Goal: Task Accomplishment & Management: Complete application form

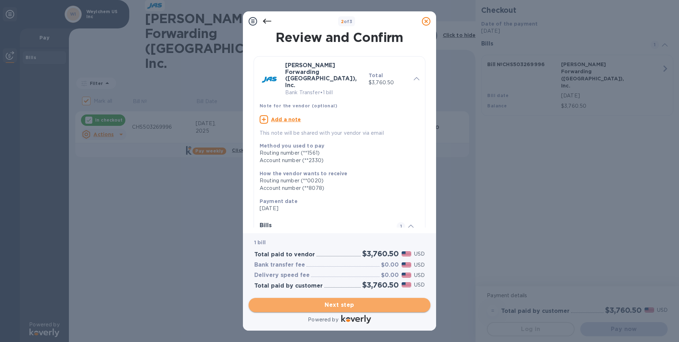
click at [328, 304] on span "Next step" at bounding box center [339, 305] width 171 height 9
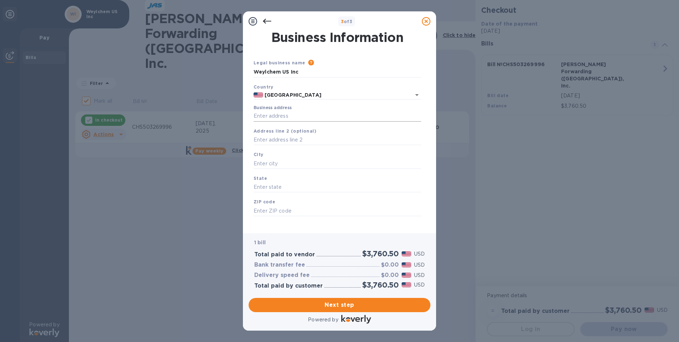
drag, startPoint x: 280, startPoint y: 113, endPoint x: 283, endPoint y: 119, distance: 6.8
click at [281, 113] on input "Business address" at bounding box center [338, 116] width 168 height 11
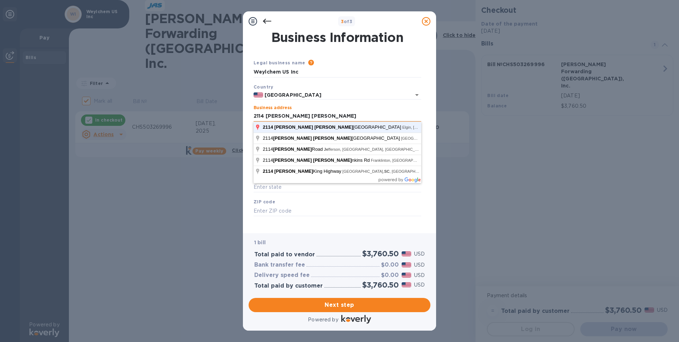
type input "[STREET_ADDRESS]"
type input "Elgin"
type input "SC"
type input "29045"
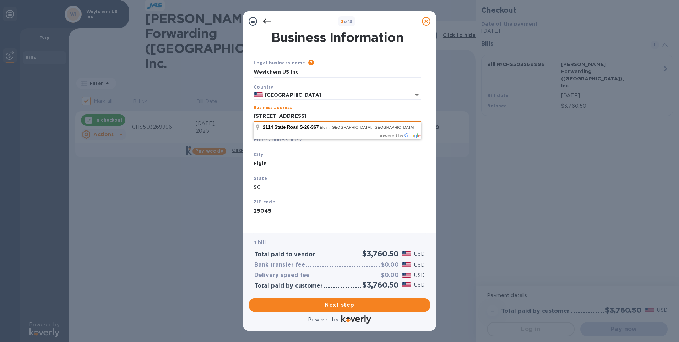
click at [271, 114] on input "[STREET_ADDRESS]" at bounding box center [338, 116] width 168 height 11
type input "[STREET_ADDRESS][PERSON_NAME]"
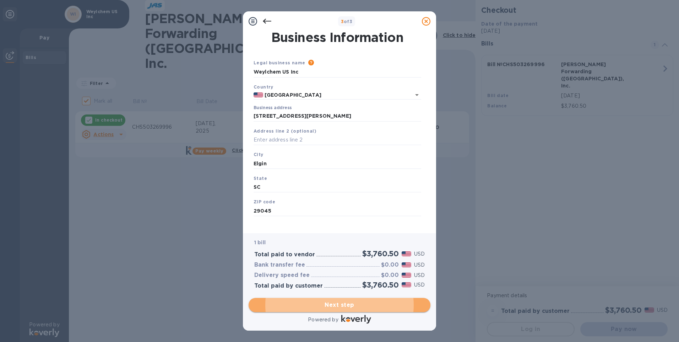
click at [328, 306] on span "Next step" at bounding box center [339, 305] width 171 height 9
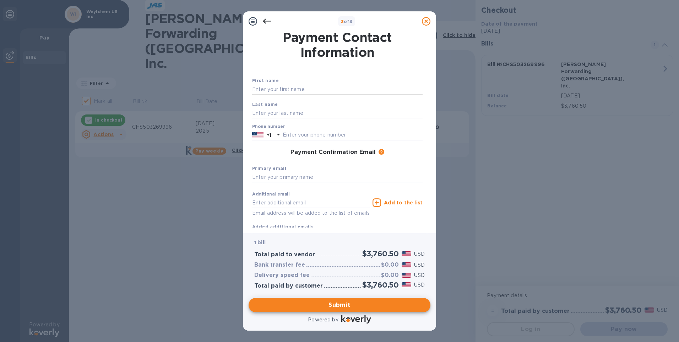
click at [271, 92] on input "text" at bounding box center [337, 89] width 171 height 11
type input "[PERSON_NAME]"
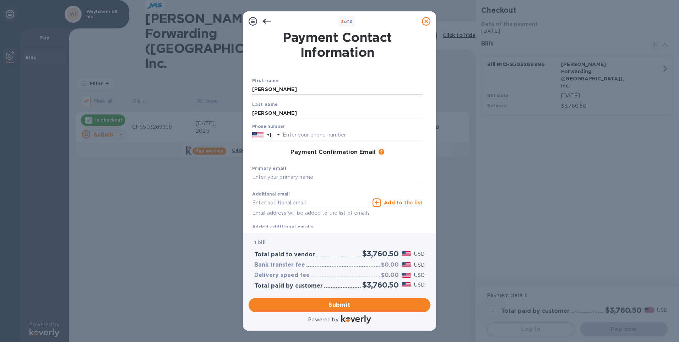
type input "[PERSON_NAME]"
type input "8034384467"
type input "[EMAIL_ADDRESS][DOMAIN_NAME]"
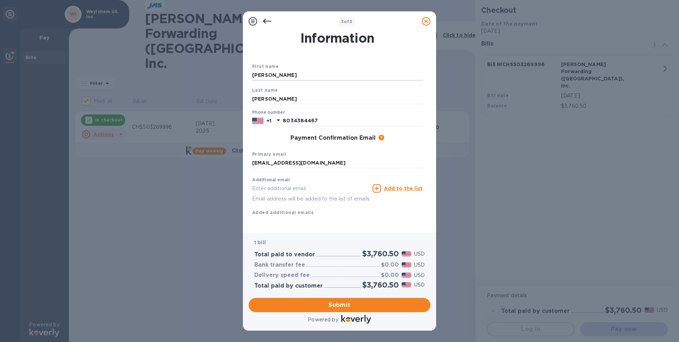
drag, startPoint x: 285, startPoint y: 65, endPoint x: 9, endPoint y: 65, distance: 276.1
click at [9, 65] on div "3 of 3 Payment Contact Information First name [PERSON_NAME] Last name [PERSON_N…" at bounding box center [339, 171] width 679 height 342
type input "Accounts"
type input "Payable"
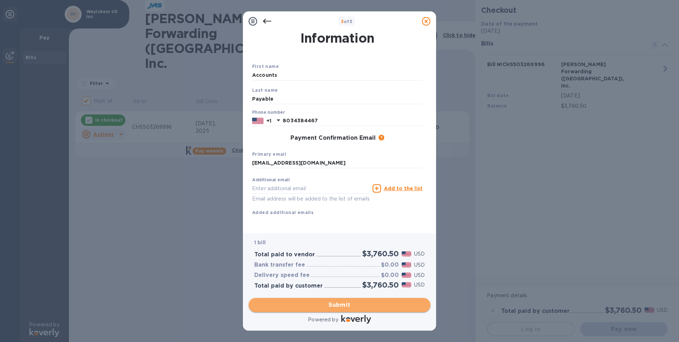
click at [334, 301] on span "Submit" at bounding box center [339, 305] width 171 height 9
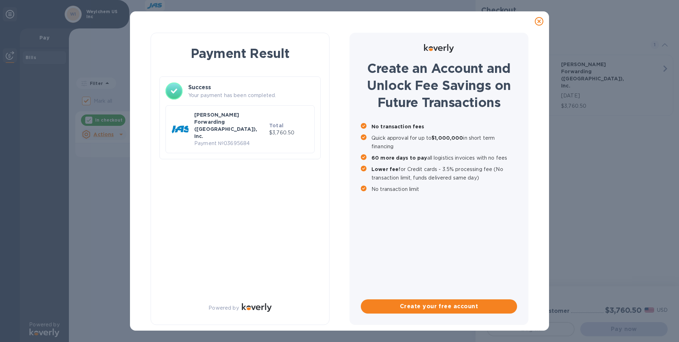
checkbox input "false"
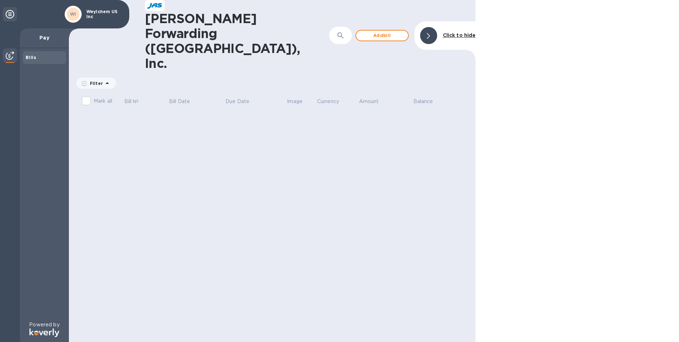
click at [10, 14] on icon at bounding box center [10, 14] width 9 height 9
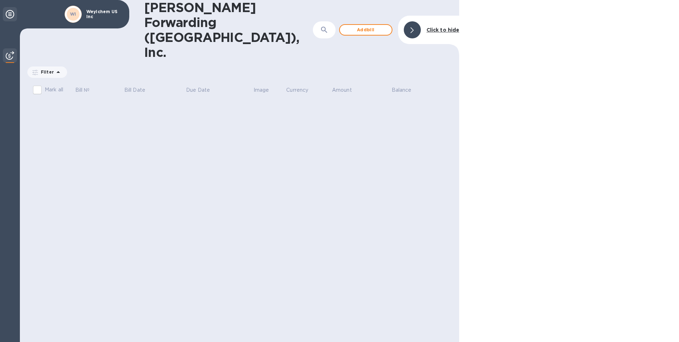
click at [10, 14] on icon at bounding box center [10, 14] width 9 height 9
